Goal: Transaction & Acquisition: Purchase product/service

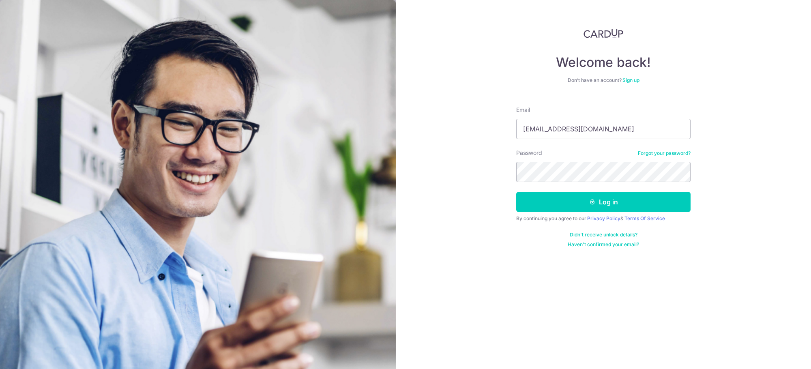
click at [540, 213] on form "Email [EMAIL_ADDRESS][DOMAIN_NAME] Password Forgot your password? Log in By con…" at bounding box center [603, 174] width 174 height 148
click at [554, 198] on button "Log in" at bounding box center [603, 202] width 174 height 20
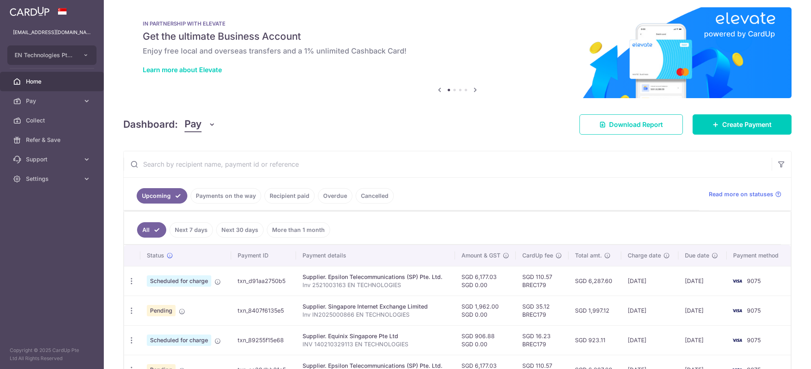
scroll to position [7, 0]
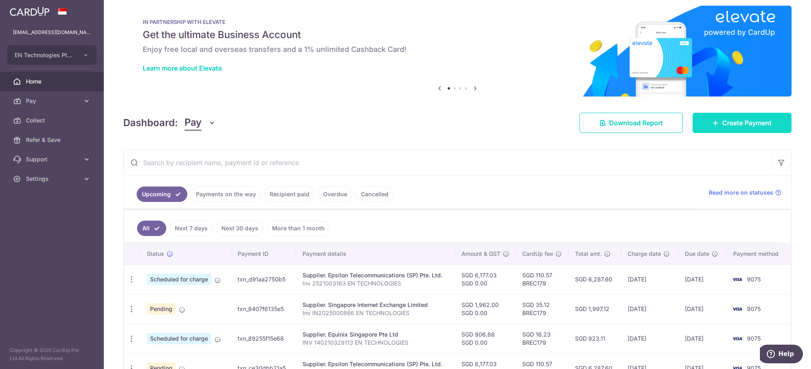
click at [731, 128] on link "Create Payment" at bounding box center [742, 123] width 99 height 20
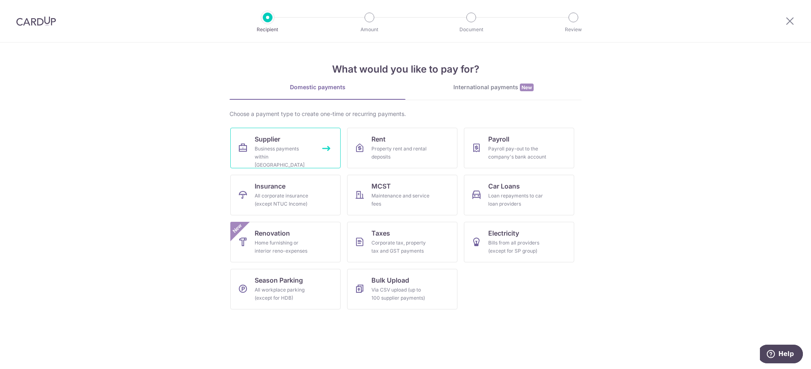
click at [266, 146] on div "Business payments within Singapore" at bounding box center [284, 157] width 58 height 24
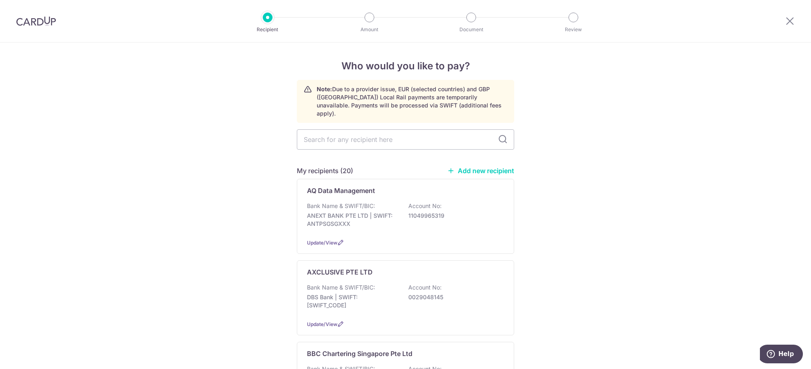
click at [494, 167] on link "Add new recipient" at bounding box center [480, 171] width 67 height 8
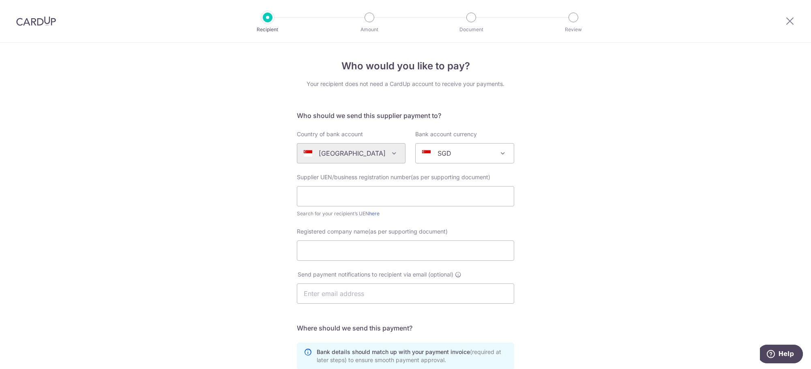
click at [424, 147] on span "SGD" at bounding box center [465, 153] width 98 height 19
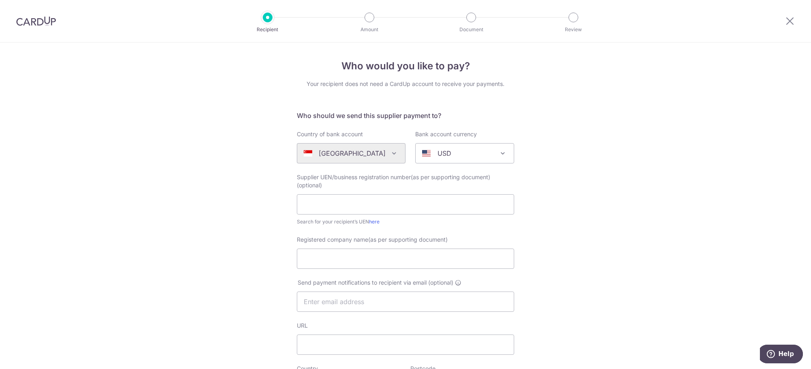
click at [387, 153] on div "Algeria Andorra Angola Anguilla Argentina Armenia Aruba Australia Austria Azerb…" at bounding box center [351, 153] width 109 height 20
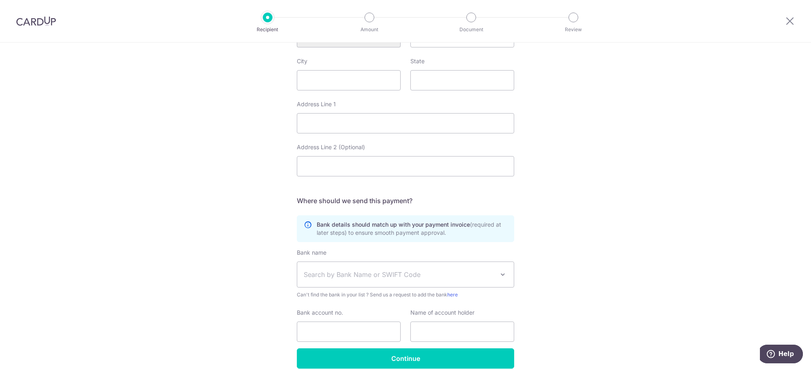
scroll to position [161, 0]
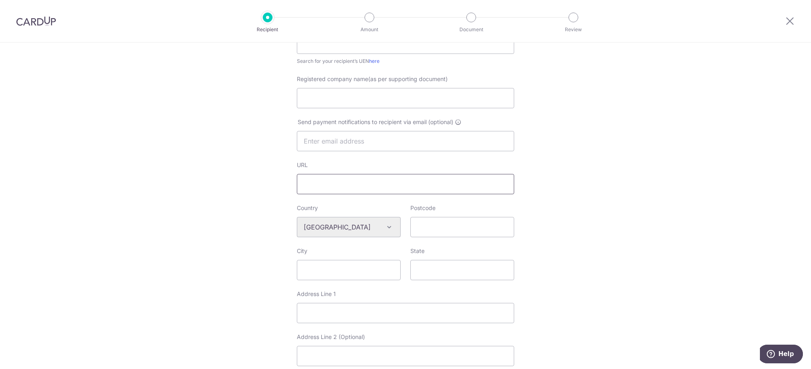
click at [408, 178] on input "URL" at bounding box center [405, 184] width 217 height 20
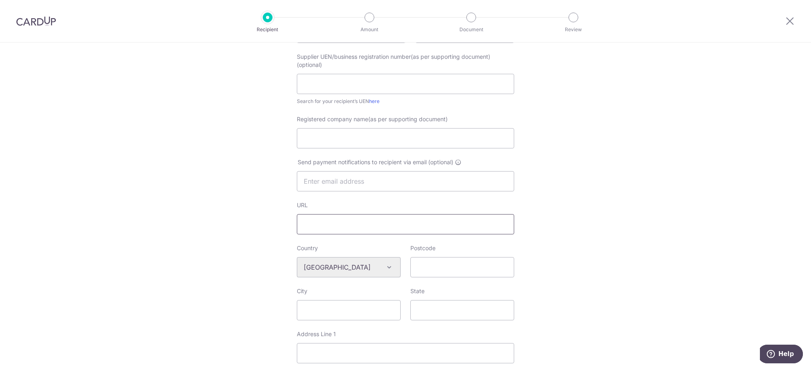
scroll to position [80, 0]
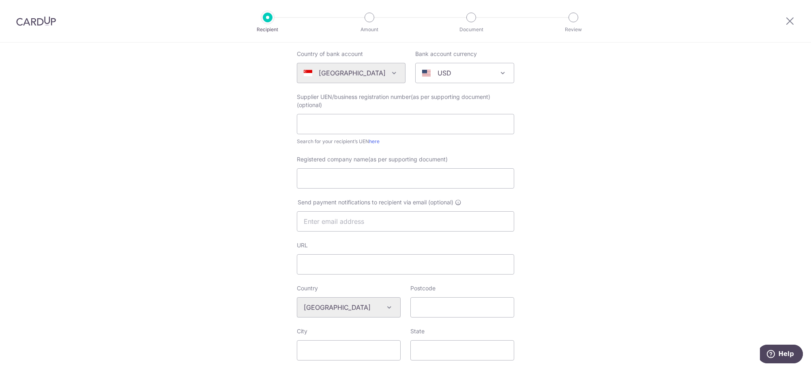
click at [454, 76] on div "USD" at bounding box center [458, 73] width 72 height 10
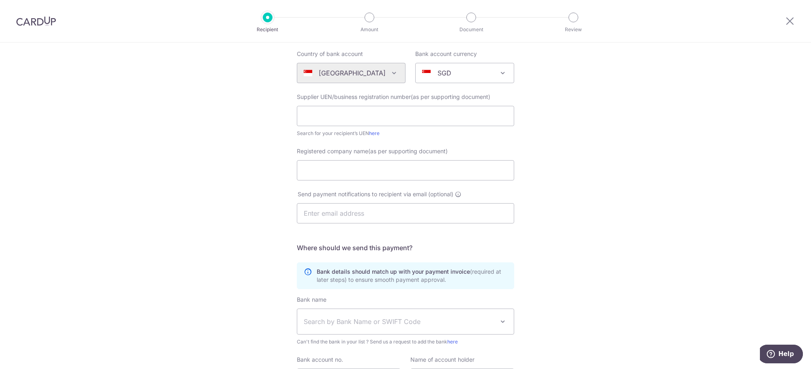
click at [479, 75] on div "SGD" at bounding box center [458, 73] width 72 height 10
select select "5"
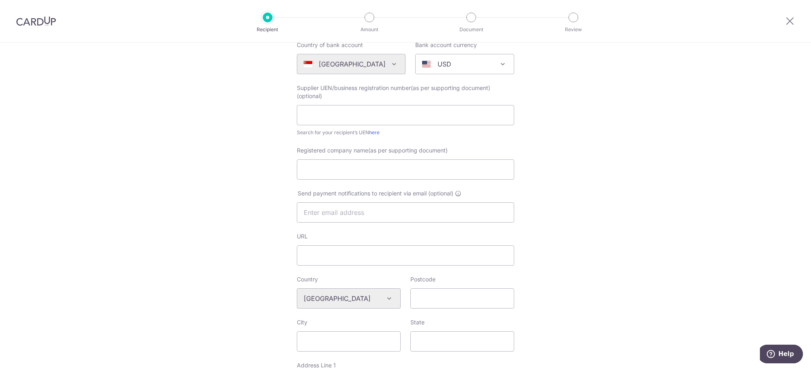
scroll to position [45, 0]
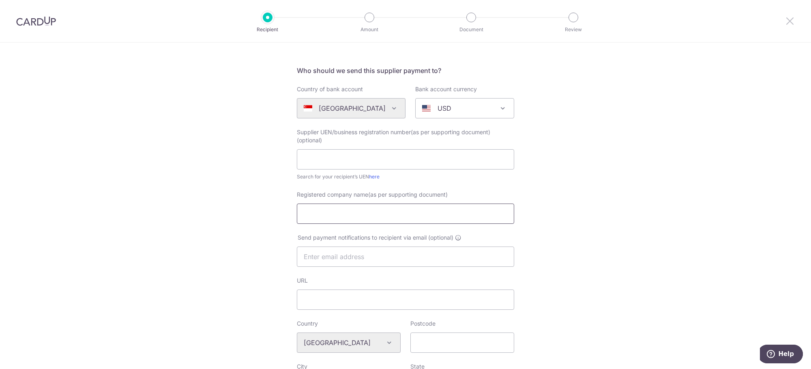
click at [794, 17] on icon at bounding box center [790, 21] width 10 height 10
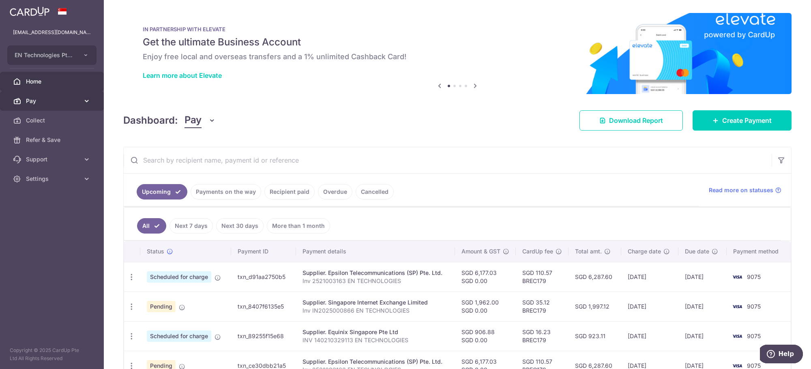
click at [32, 106] on link "Pay" at bounding box center [52, 100] width 104 height 19
click at [471, 86] on icon at bounding box center [476, 86] width 10 height 10
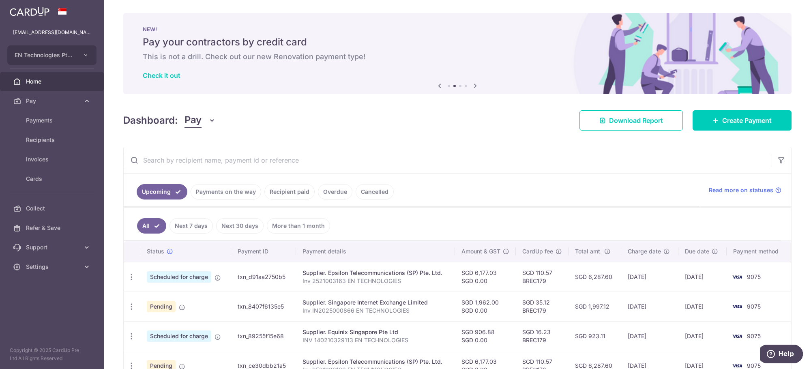
click at [471, 86] on icon at bounding box center [476, 86] width 10 height 10
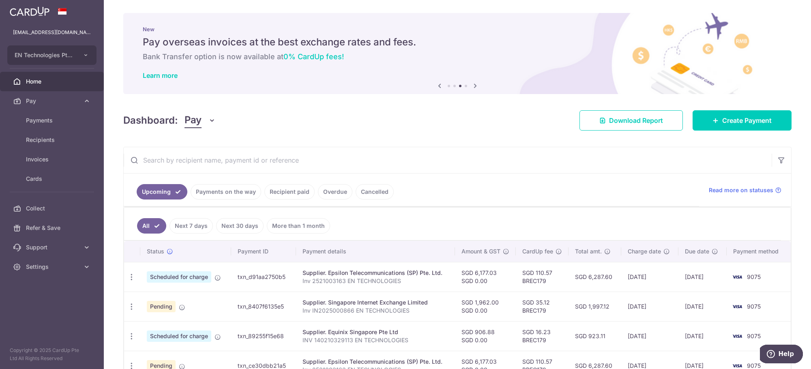
click at [471, 86] on icon at bounding box center [476, 86] width 10 height 10
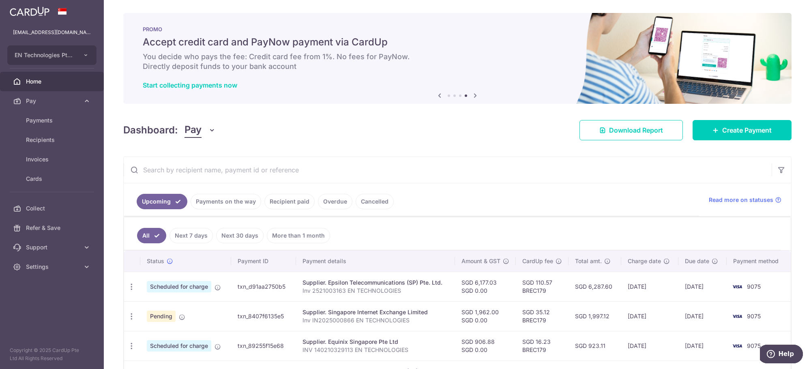
click at [438, 84] on div "Start collecting payments now" at bounding box center [458, 85] width 630 height 8
click at [436, 96] on icon at bounding box center [440, 95] width 10 height 10
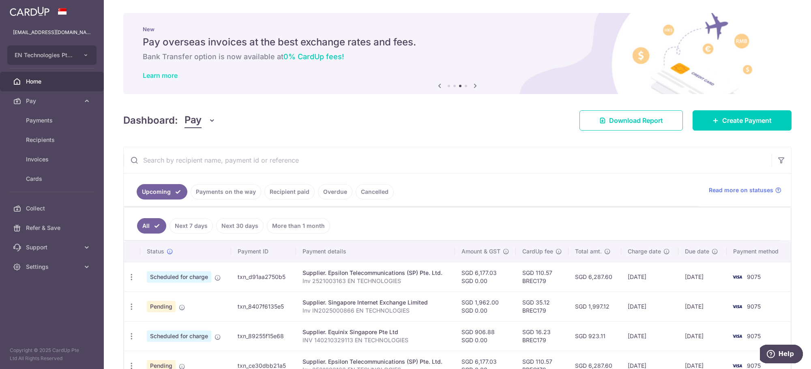
click at [171, 75] on link "Learn more" at bounding box center [160, 75] width 35 height 8
